Goal: Task Accomplishment & Management: Manage account settings

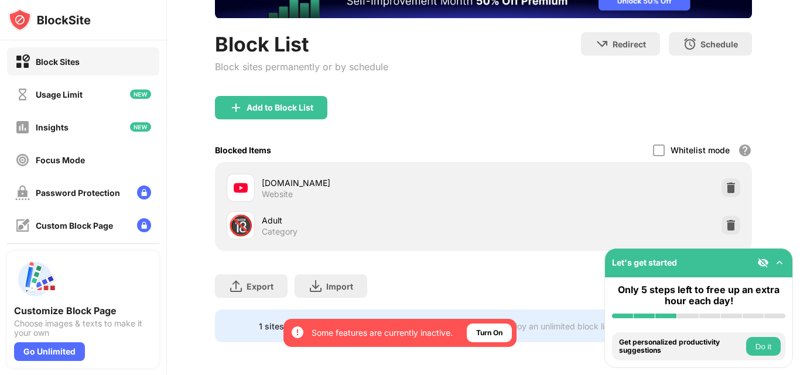
scroll to position [99, 0]
click at [725, 221] on img at bounding box center [731, 226] width 12 height 12
